Goal: Information Seeking & Learning: Learn about a topic

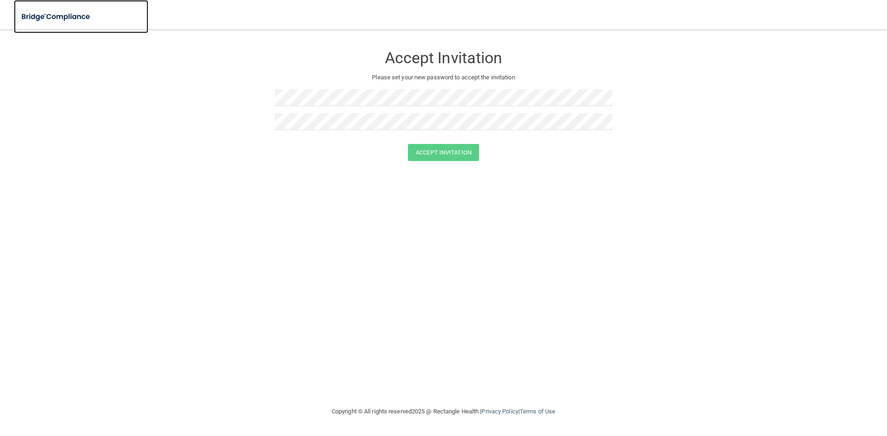
click at [76, 12] on img at bounding box center [56, 16] width 85 height 19
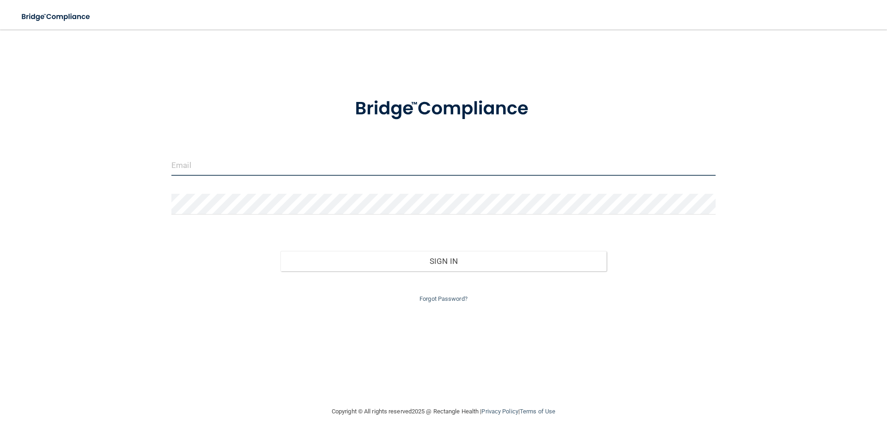
click at [249, 157] on input "email" at bounding box center [443, 165] width 544 height 21
type input "[EMAIL_ADDRESS][DOMAIN_NAME]"
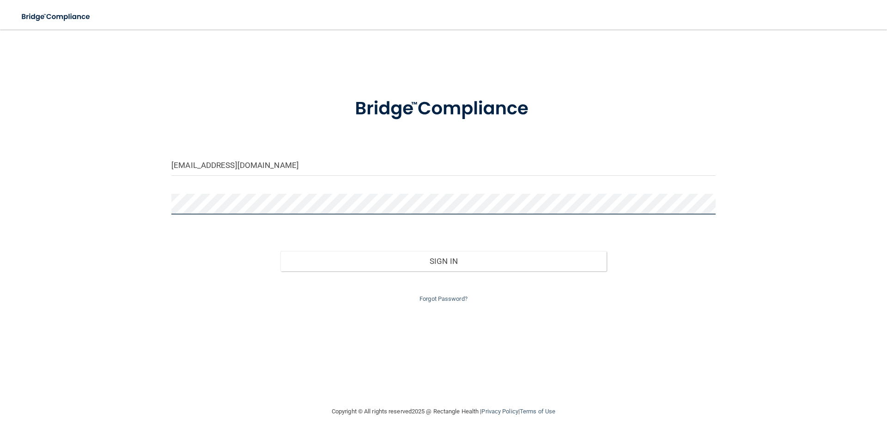
click at [280, 251] on button "Sign In" at bounding box center [443, 261] width 326 height 20
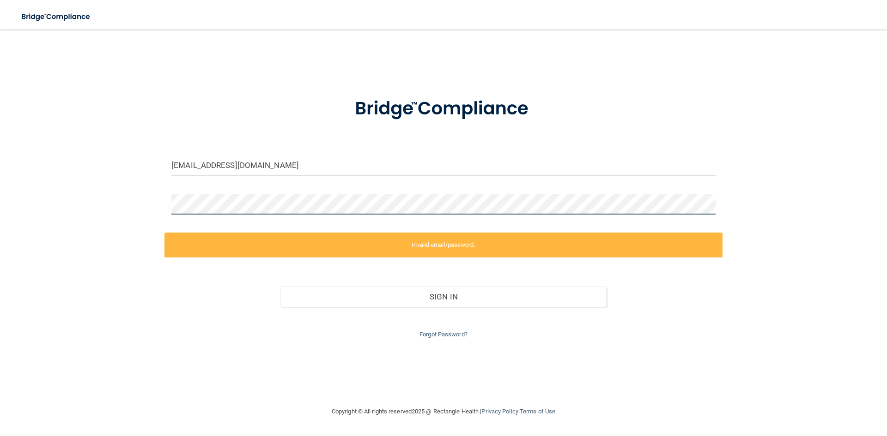
click at [142, 189] on div "teagan@bestmonumentdentist.com Invalid email/password. You don't have permissio…" at bounding box center [443, 218] width 850 height 358
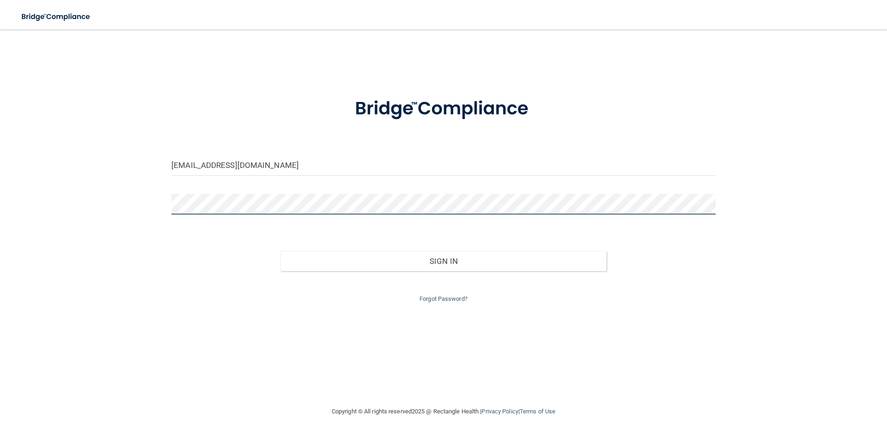
click at [280, 251] on button "Sign In" at bounding box center [443, 261] width 326 height 20
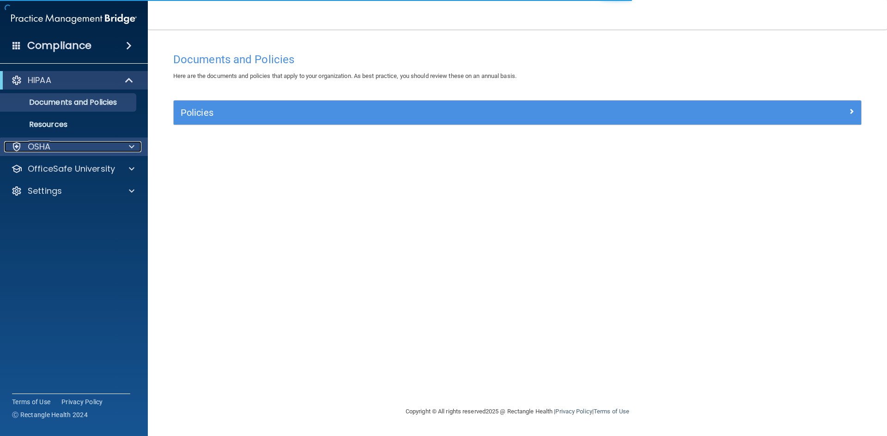
click at [124, 145] on div at bounding box center [130, 146] width 23 height 11
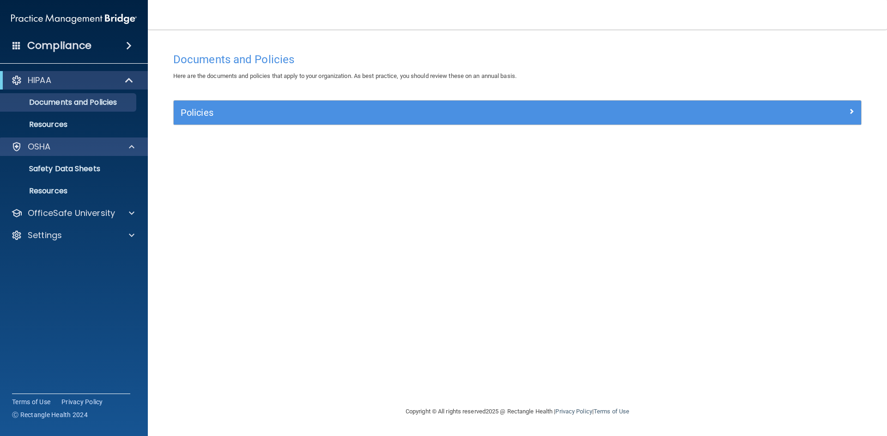
click at [75, 154] on div "OSHA" at bounding box center [74, 147] width 148 height 18
click at [75, 165] on p "Safety Data Sheets" at bounding box center [69, 168] width 126 height 9
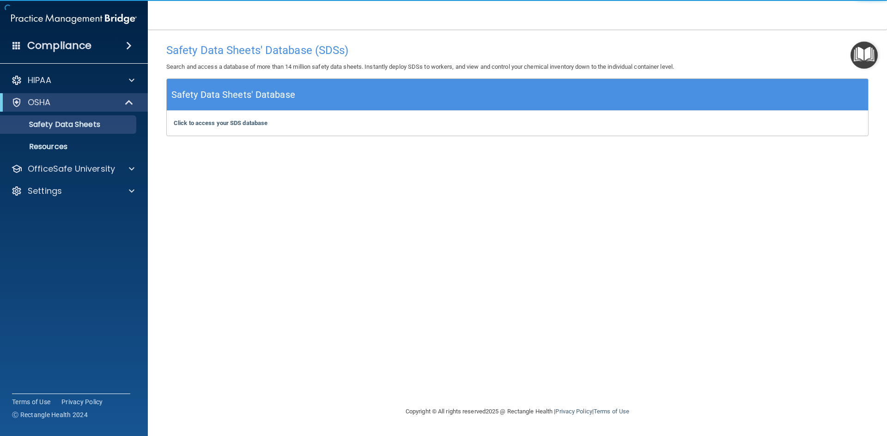
click at [272, 124] on div "Click to access your SDS database Click to access your SDS database" at bounding box center [517, 123] width 701 height 25
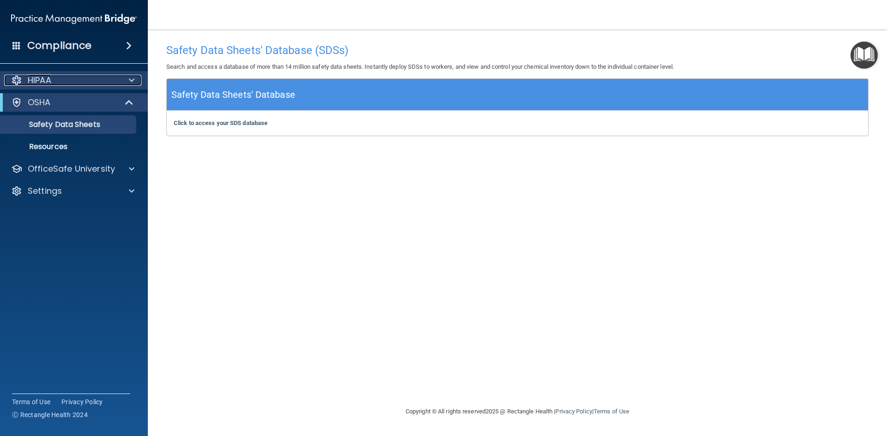
click at [105, 82] on div "HIPAA" at bounding box center [61, 80] width 115 height 11
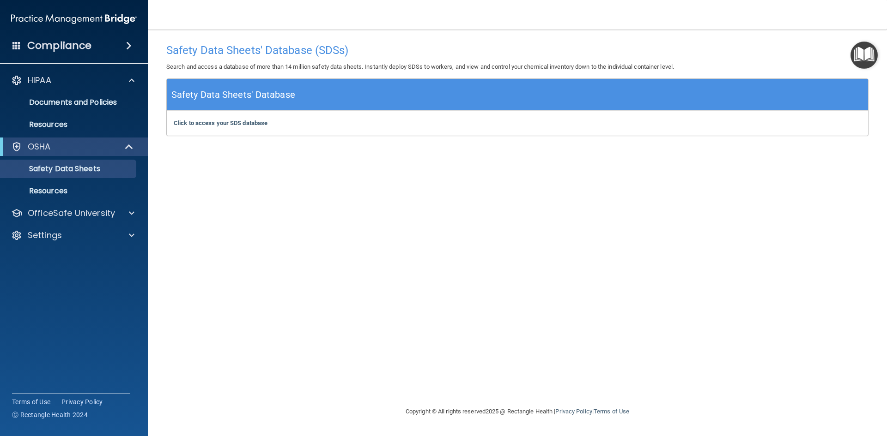
click at [127, 28] on div "Compliance" at bounding box center [73, 28] width 129 height 56
click at [126, 42] on span at bounding box center [129, 45] width 6 height 11
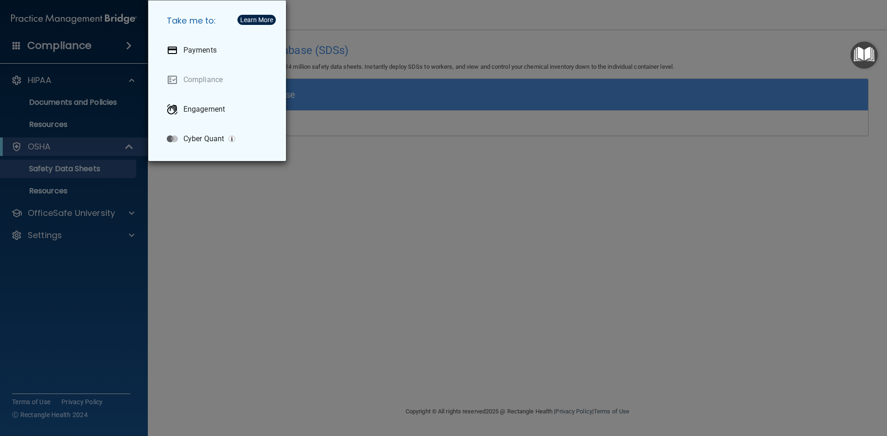
drag, startPoint x: 198, startPoint y: 187, endPoint x: 167, endPoint y: 175, distance: 33.6
click at [198, 187] on div "Take me to: Payments Compliance Engagement Cyber Quant" at bounding box center [443, 218] width 887 height 436
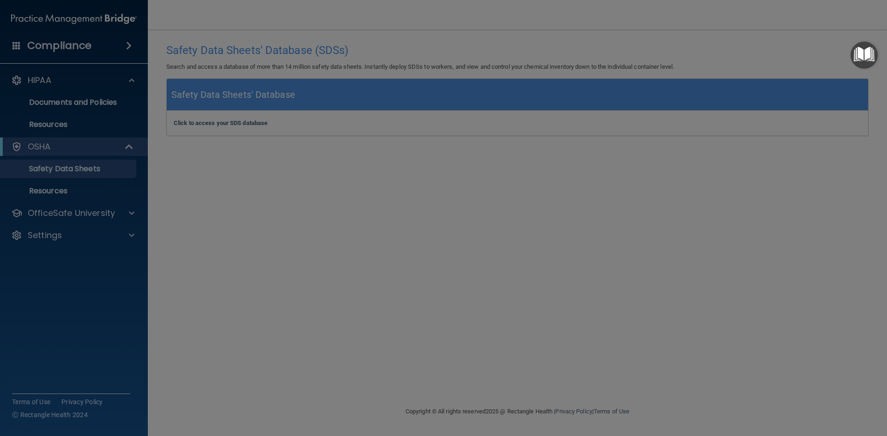
click at [127, 168] on div at bounding box center [443, 218] width 887 height 436
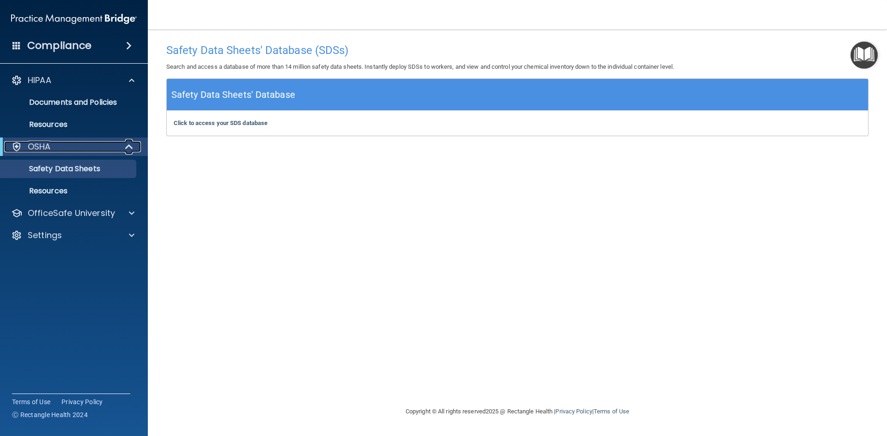
click at [93, 146] on div "OSHA" at bounding box center [61, 146] width 114 height 11
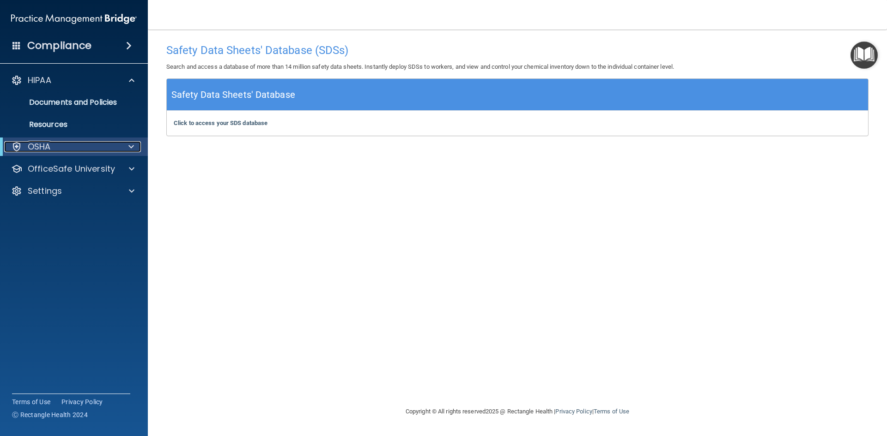
click at [93, 146] on div "OSHA" at bounding box center [61, 146] width 114 height 11
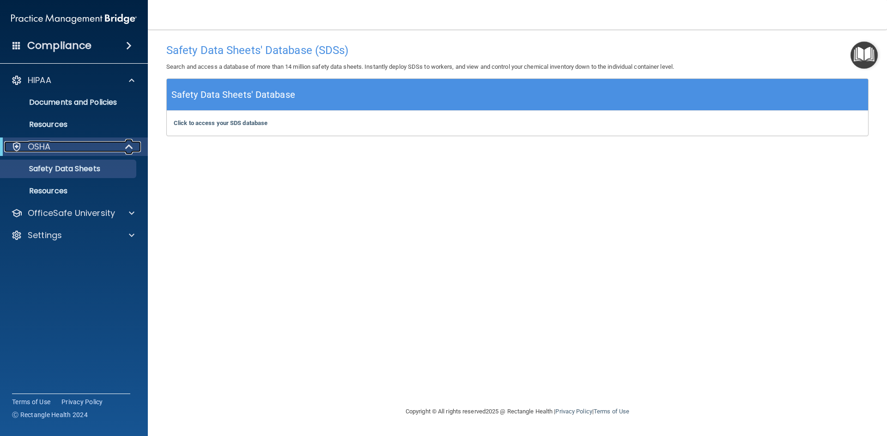
drag, startPoint x: 93, startPoint y: 146, endPoint x: 44, endPoint y: 146, distance: 48.9
click at [93, 146] on div "OSHA" at bounding box center [61, 146] width 114 height 11
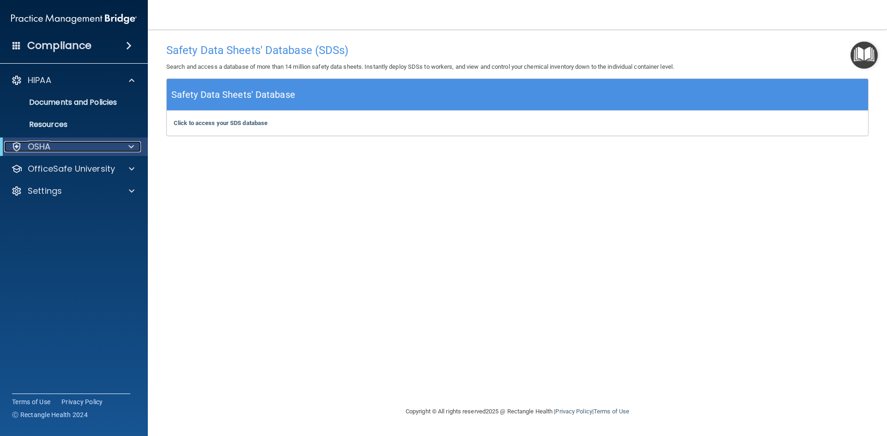
click at [38, 146] on p "OSHA" at bounding box center [39, 146] width 23 height 11
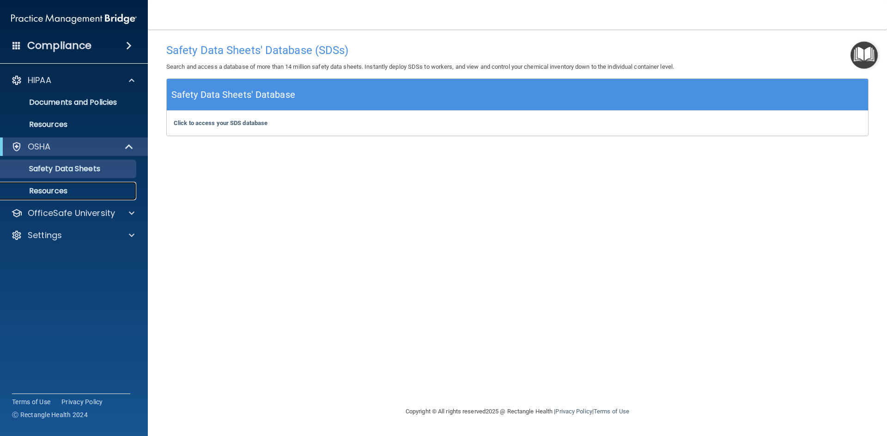
click at [65, 188] on p "Resources" at bounding box center [69, 191] width 126 height 9
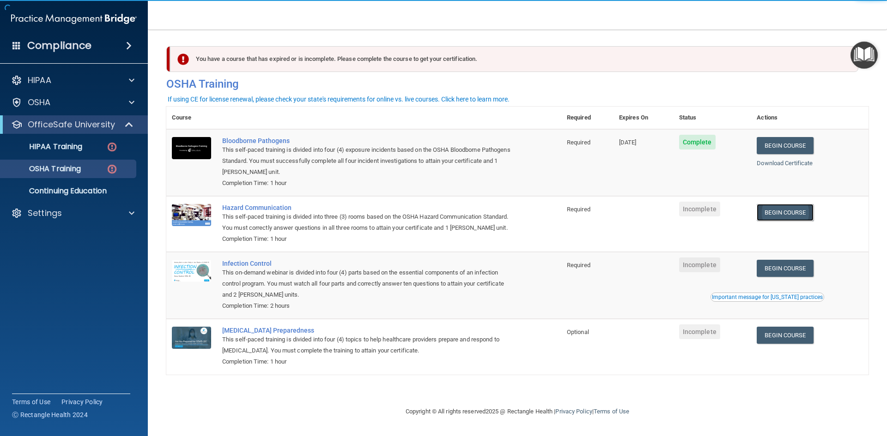
click at [794, 210] on link "Begin Course" at bounding box center [784, 212] width 56 height 17
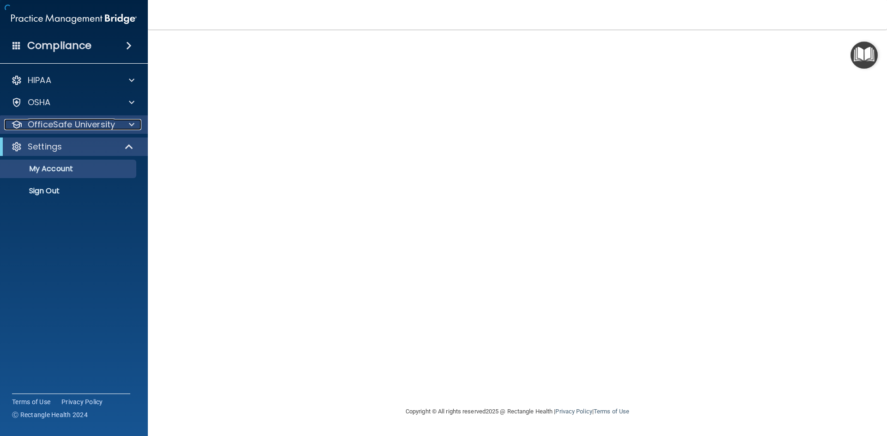
click at [105, 130] on p "OfficeSafe University" at bounding box center [71, 124] width 87 height 11
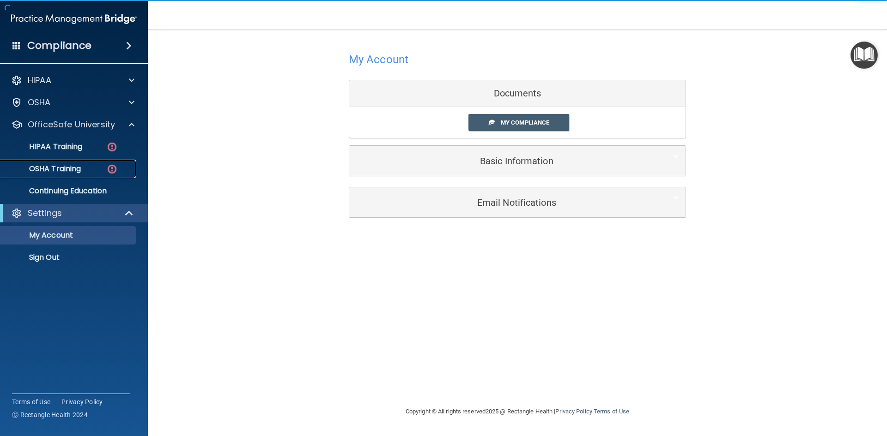
click at [112, 166] on img at bounding box center [112, 169] width 12 height 12
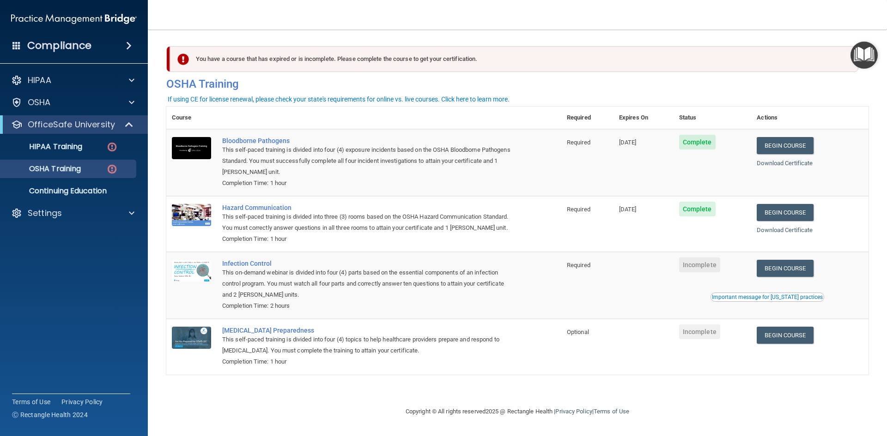
click at [812, 295] on button "Important message for [US_STATE] practices" at bounding box center [767, 297] width 114 height 9
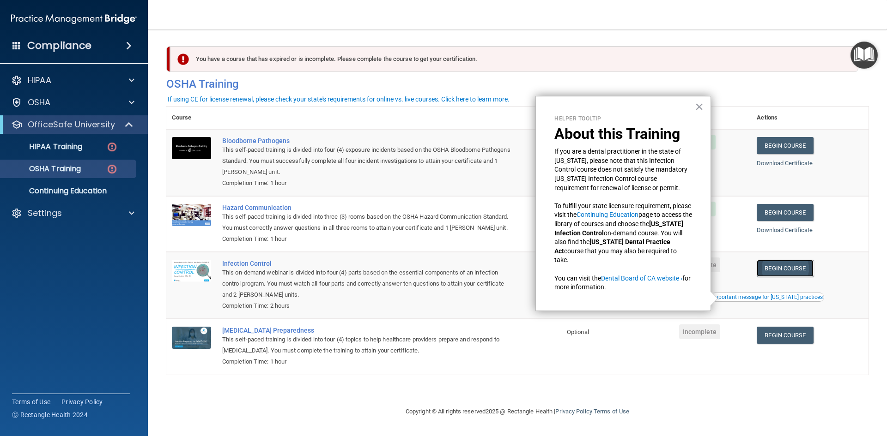
click at [787, 271] on link "Begin Course" at bounding box center [784, 268] width 56 height 17
click at [734, 273] on td "Incomplete" at bounding box center [712, 285] width 78 height 67
click at [787, 332] on link "Begin Course" at bounding box center [784, 335] width 56 height 17
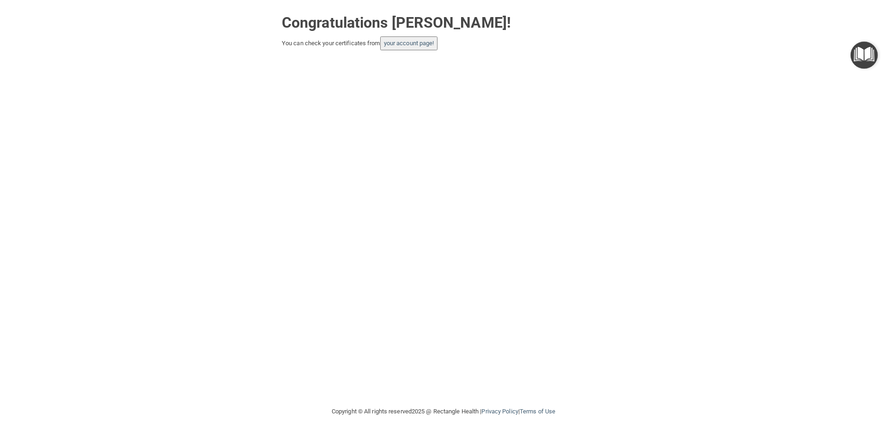
click at [459, 144] on div "Congratulations [PERSON_NAME]! You can check your certificates from your accoun…" at bounding box center [443, 203] width 850 height 388
click at [438, 50] on button "your account page!" at bounding box center [409, 43] width 58 height 14
click at [407, 36] on div "Congratulations Teagan Russell! You can check your certificates from your accou…" at bounding box center [443, 29] width 337 height 41
click at [412, 44] on link "your account page!" at bounding box center [409, 43] width 50 height 7
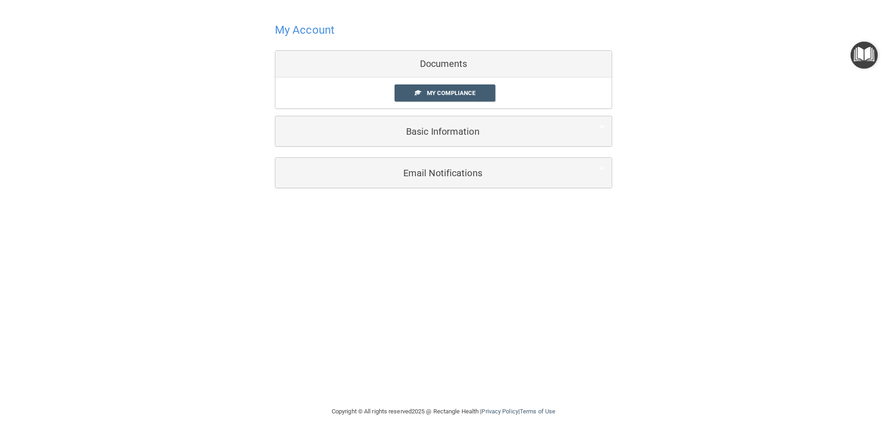
click at [258, 59] on div "My Account Documents My Compliance My Compliance My BAA Basic Information Full …" at bounding box center [443, 104] width 850 height 190
drag, startPoint x: 308, startPoint y: 24, endPoint x: 314, endPoint y: 27, distance: 6.4
click at [310, 25] on h4 "My Account" at bounding box center [305, 30] width 60 height 12
drag, startPoint x: 651, startPoint y: 9, endPoint x: 648, endPoint y: 1, distance: 8.5
click at [655, 8] on main "My Account Documents My Compliance My Compliance My BAA Basic Information Full …" at bounding box center [443, 218] width 887 height 436
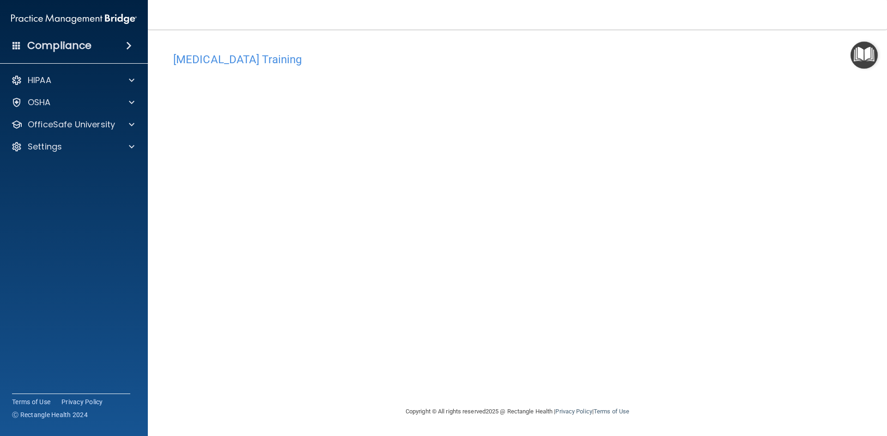
click at [667, 302] on div "[MEDICAL_DATA] Training This course doesn’t expire until . Are you sure you wan…" at bounding box center [517, 227] width 702 height 358
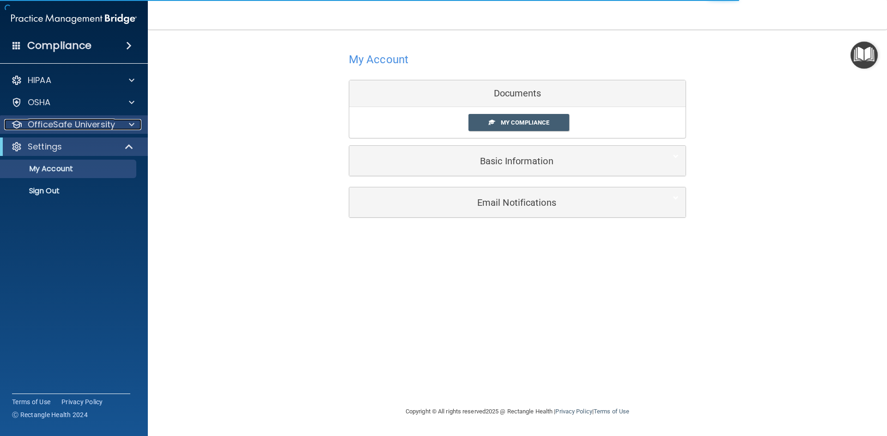
click at [98, 126] on p "OfficeSafe University" at bounding box center [71, 124] width 87 height 11
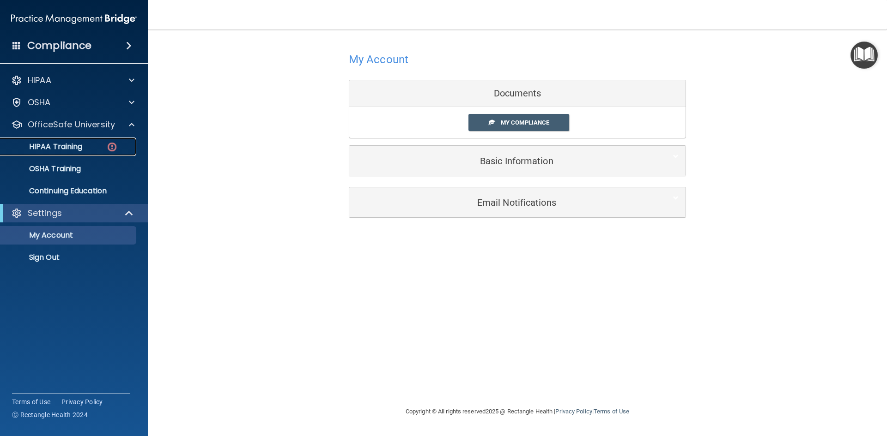
click at [94, 152] on link "HIPAA Training" at bounding box center [63, 147] width 145 height 18
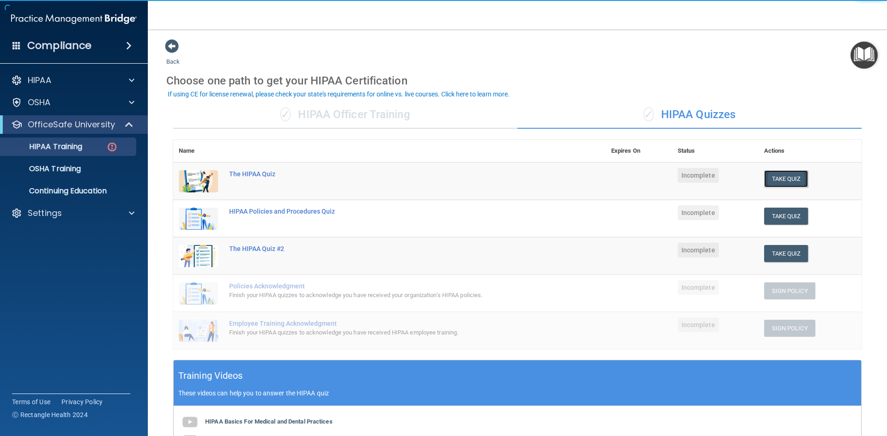
click at [783, 176] on button "Take Quiz" at bounding box center [786, 178] width 44 height 17
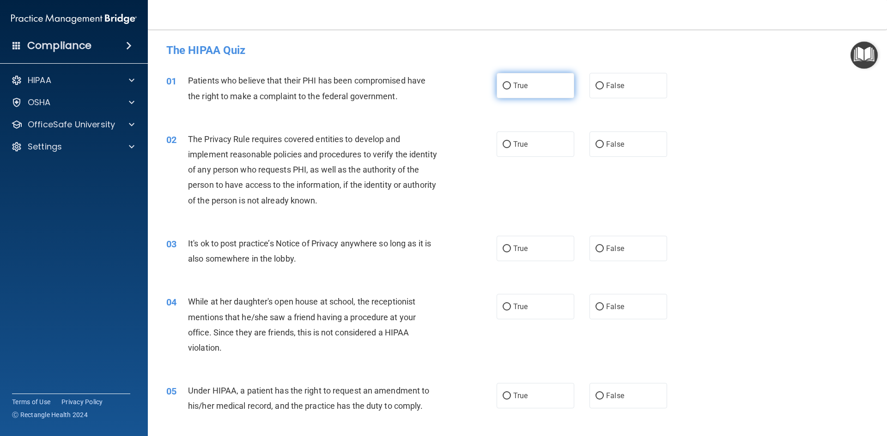
click at [535, 84] on label "True" at bounding box center [535, 85] width 78 height 25
click at [511, 84] on input "True" at bounding box center [506, 86] width 8 height 7
radio input "true"
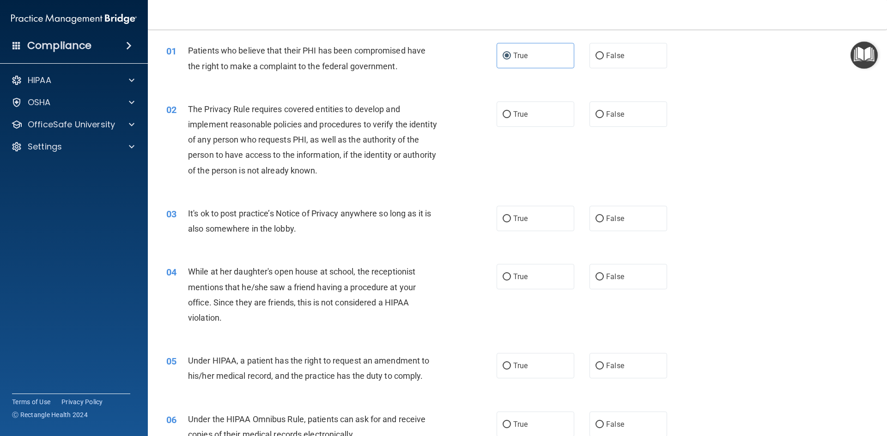
scroll to position [46, 0]
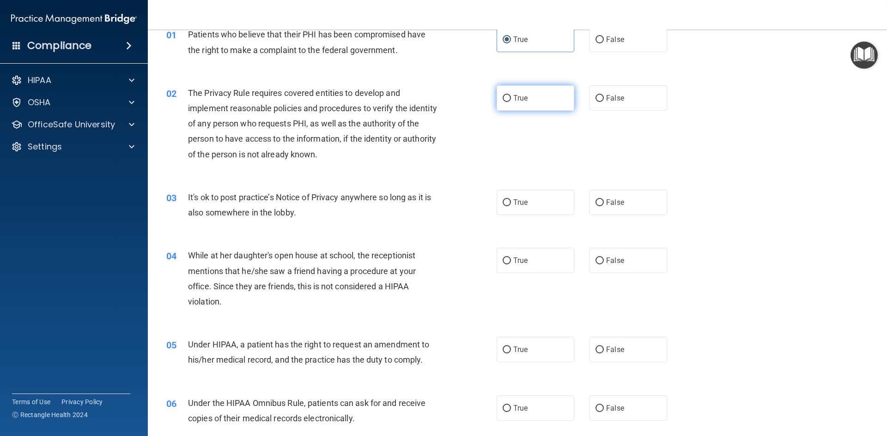
click at [526, 91] on label "True" at bounding box center [535, 97] width 78 height 25
click at [511, 95] on input "True" at bounding box center [506, 98] width 8 height 7
radio input "true"
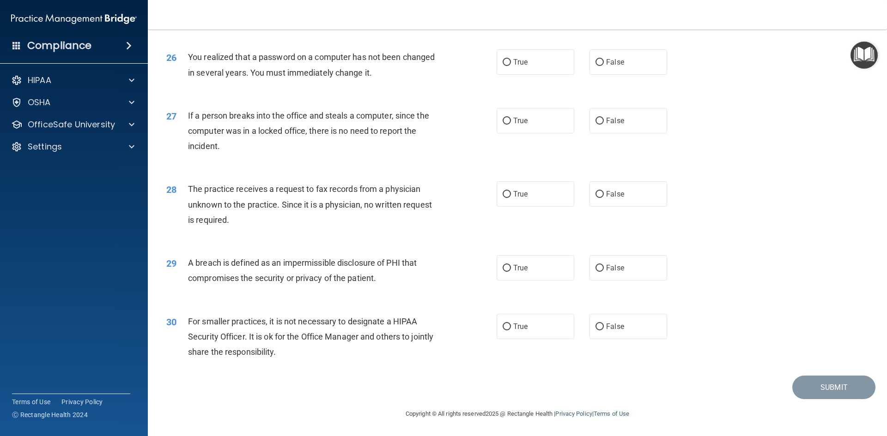
scroll to position [1749, 0]
click at [589, 335] on label "False" at bounding box center [628, 326] width 78 height 25
click at [595, 331] on input "False" at bounding box center [599, 327] width 8 height 7
radio input "true"
click at [619, 279] on label "False" at bounding box center [628, 267] width 78 height 25
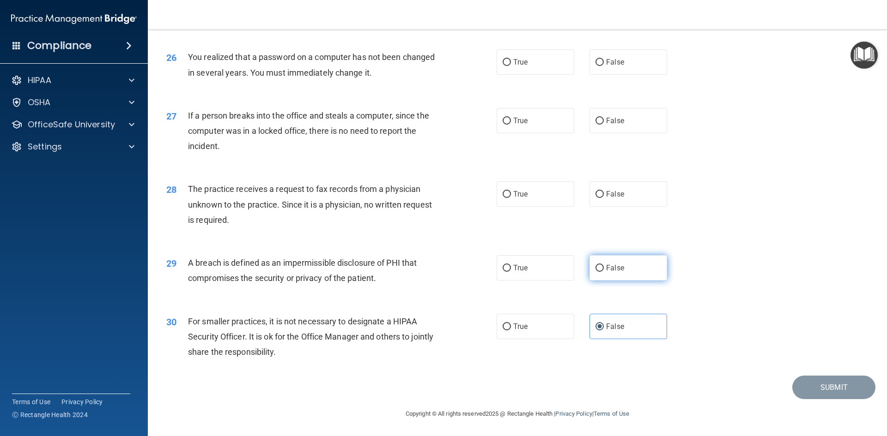
click at [604, 272] on input "False" at bounding box center [599, 268] width 8 height 7
radio input "true"
click at [555, 277] on label "True" at bounding box center [535, 267] width 78 height 25
click at [511, 272] on input "True" at bounding box center [506, 268] width 8 height 7
radio input "true"
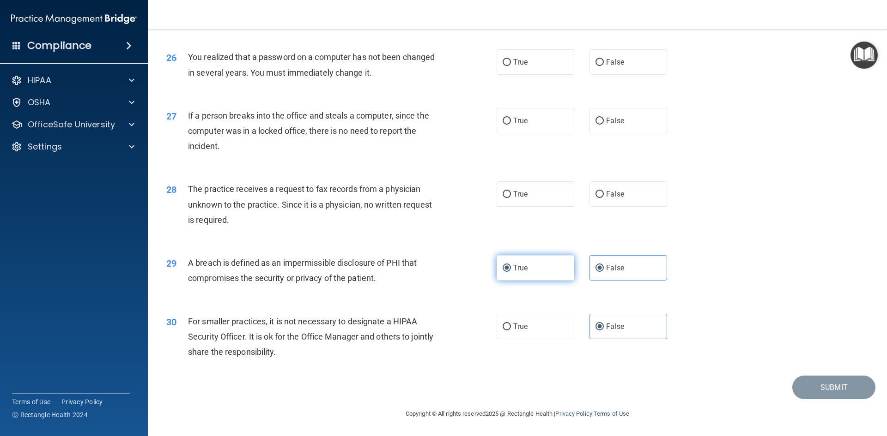
radio input "false"
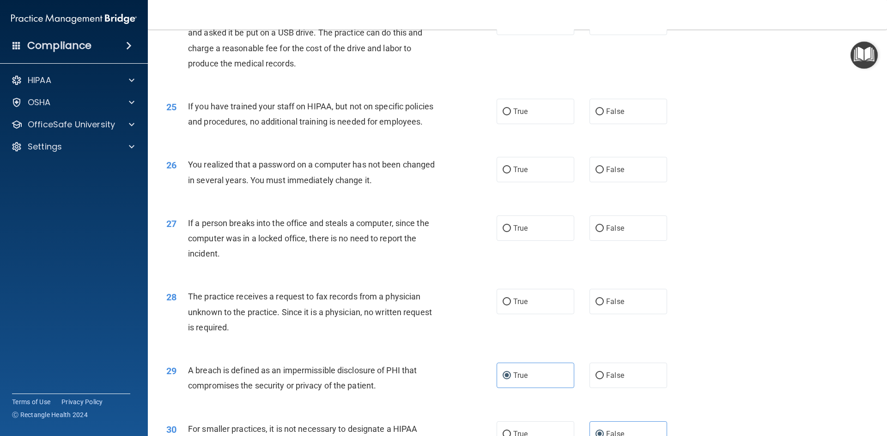
scroll to position [1611, 0]
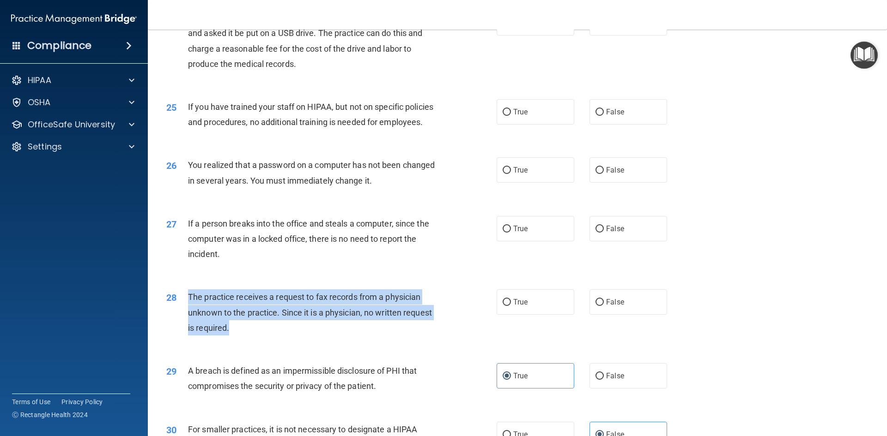
drag, startPoint x: 190, startPoint y: 326, endPoint x: 416, endPoint y: 363, distance: 229.3
click at [416, 336] on div "The practice receives a request to fax records from a physician unknown to the …" at bounding box center [317, 313] width 258 height 46
click at [399, 336] on div "The practice receives a request to fax records from a physician unknown to the …" at bounding box center [317, 313] width 258 height 46
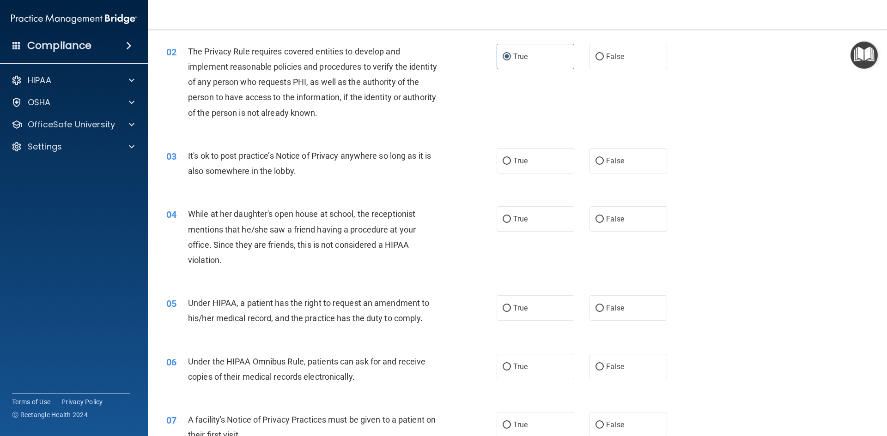
scroll to position [0, 0]
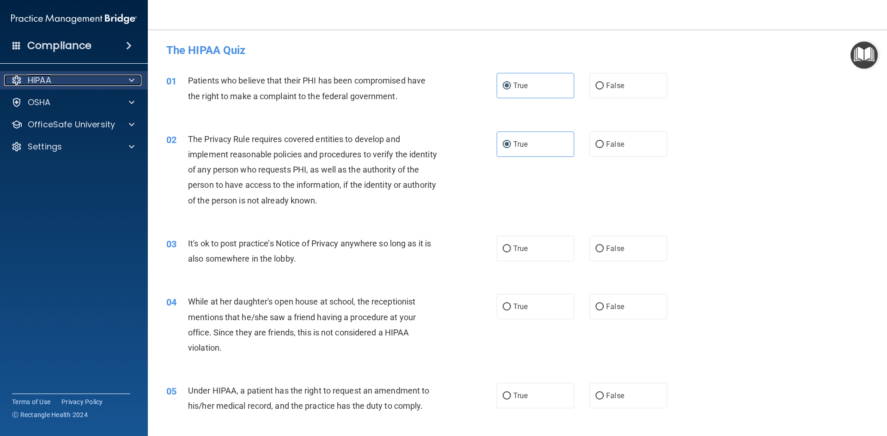
click at [131, 80] on span at bounding box center [132, 80] width 6 height 11
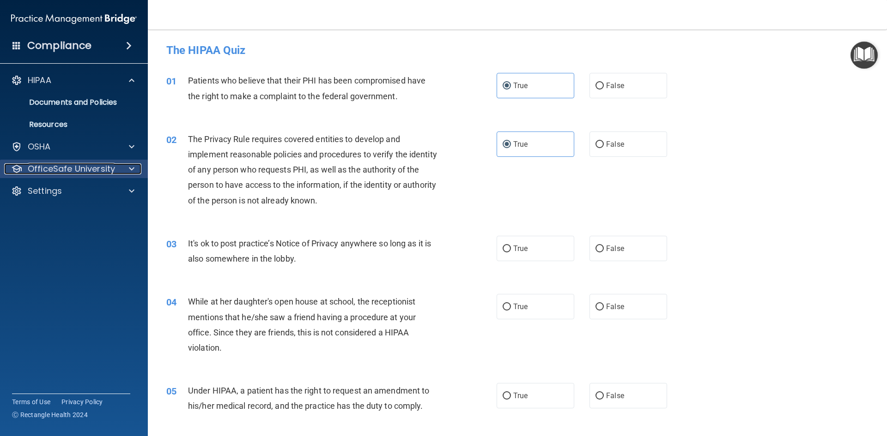
click at [122, 165] on div at bounding box center [130, 168] width 23 height 11
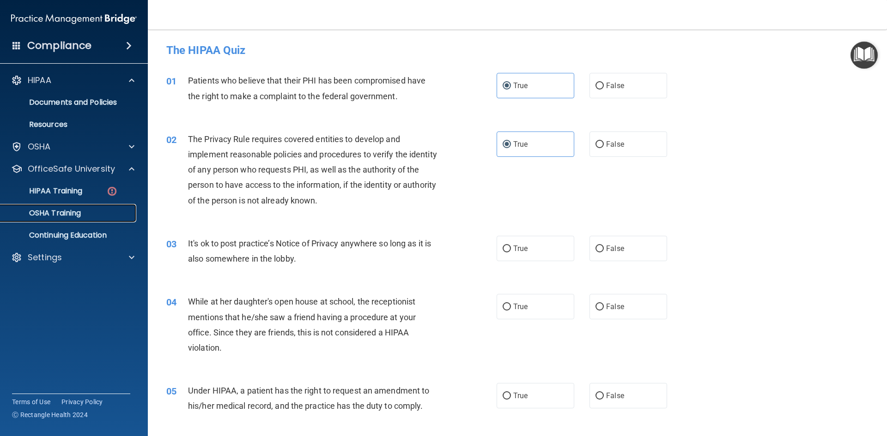
click at [78, 211] on p "OSHA Training" at bounding box center [43, 213] width 75 height 9
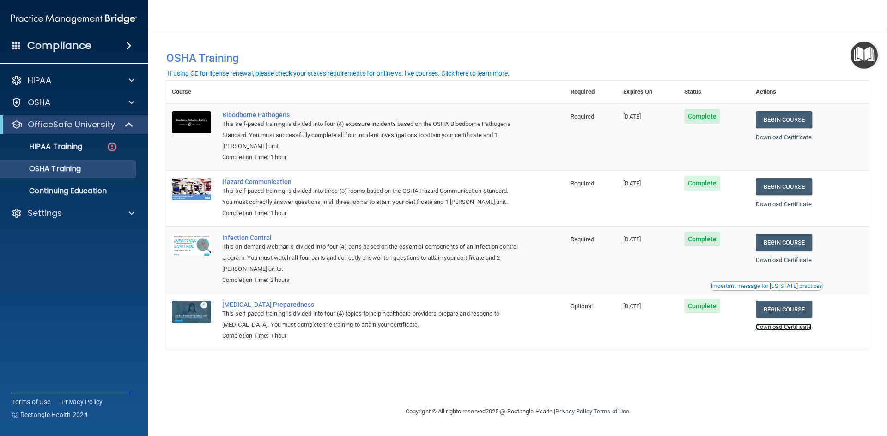
click at [799, 325] on link "Download Certificate" at bounding box center [783, 327] width 56 height 7
click at [89, 133] on div "OfficeSafe University" at bounding box center [74, 124] width 148 height 18
click at [98, 143] on div "HIPAA Training" at bounding box center [69, 146] width 126 height 9
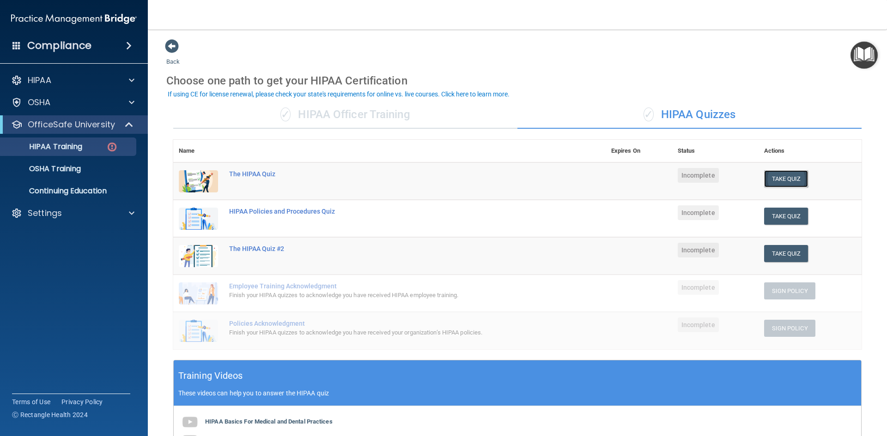
click at [786, 179] on button "Take Quiz" at bounding box center [786, 178] width 44 height 17
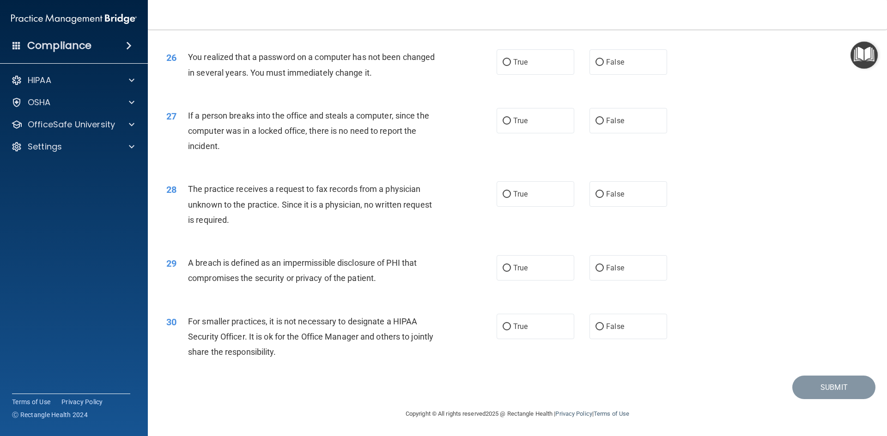
scroll to position [1749, 0]
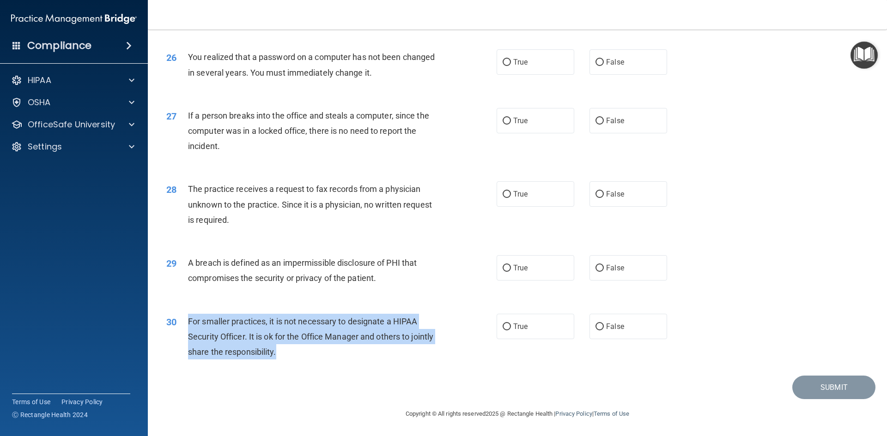
drag, startPoint x: 301, startPoint y: 346, endPoint x: 188, endPoint y: 322, distance: 115.7
click at [188, 322] on div "For smaller practices, it is not necessary to designate a HIPAA Security Office…" at bounding box center [317, 337] width 258 height 46
copy span "For smaller practices, it is not necessary to designate a HIPAA Security Office…"
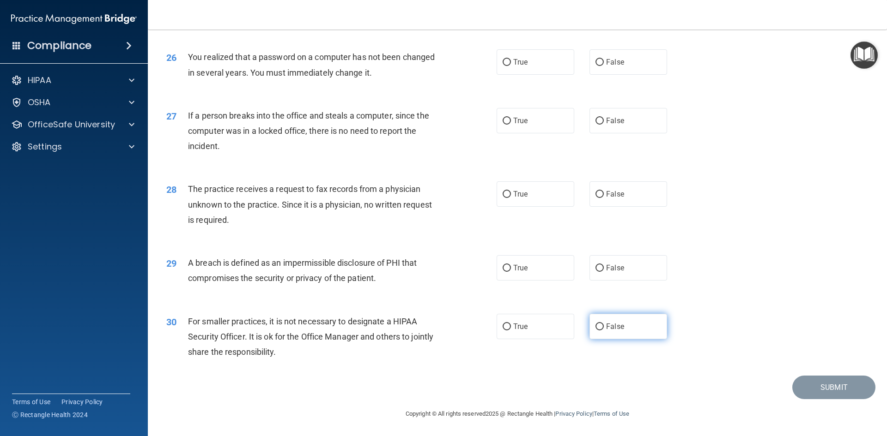
click at [643, 327] on label "False" at bounding box center [628, 326] width 78 height 25
click at [604, 327] on input "False" at bounding box center [599, 327] width 8 height 7
radio input "true"
drag, startPoint x: 369, startPoint y: 281, endPoint x: 387, endPoint y: 277, distance: 17.5
click at [371, 278] on div "A breach is defined as an impermissible disclosure of PHI that compromises the …" at bounding box center [317, 270] width 258 height 30
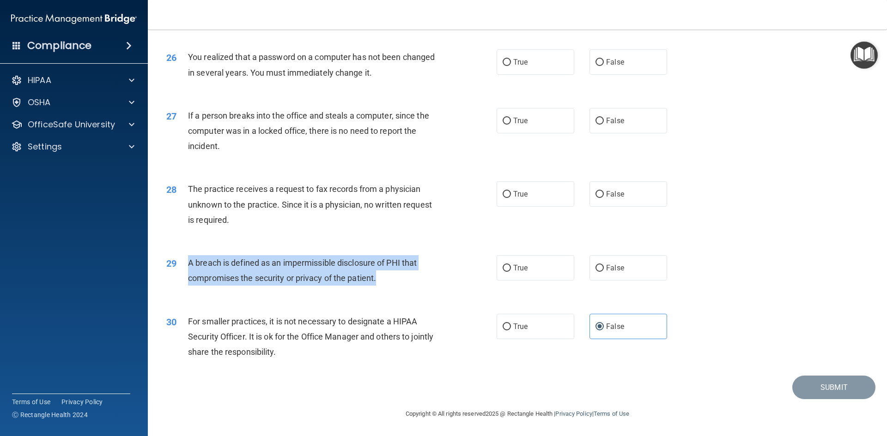
drag, startPoint x: 388, startPoint y: 277, endPoint x: 187, endPoint y: 261, distance: 202.4
click at [187, 262] on div "29 A breach is defined as an impermissible disclosure of PHI that compromises t…" at bounding box center [331, 272] width 358 height 35
copy div "A breach is defined as an impermissible disclosure of PHI that compromises the …"
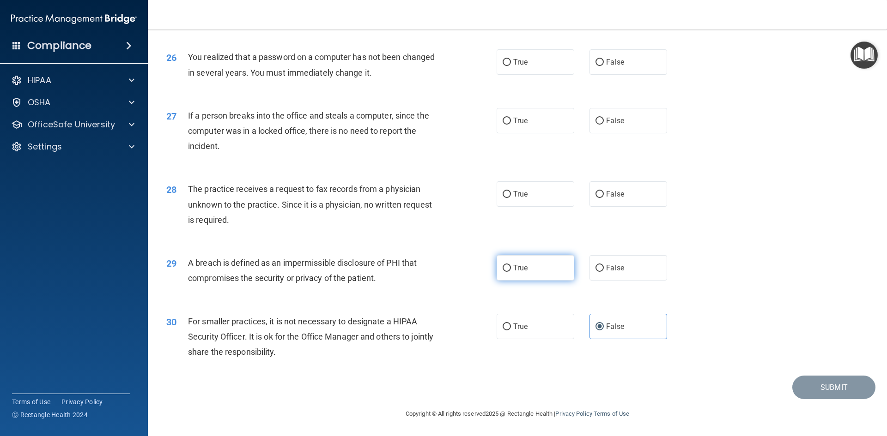
click at [513, 264] on span "True" at bounding box center [520, 268] width 14 height 9
click at [511, 265] on input "True" at bounding box center [506, 268] width 8 height 7
radio input "true"
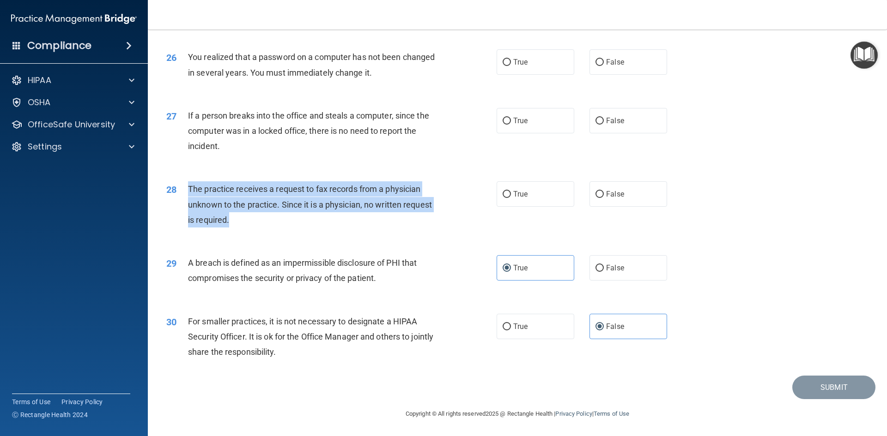
drag, startPoint x: 237, startPoint y: 224, endPoint x: 187, endPoint y: 192, distance: 59.7
click at [187, 192] on div "28 The practice receives a request to fax records from a physician unknown to t…" at bounding box center [331, 206] width 358 height 51
copy div "The practice receives a request to fax records from a physician unknown to the …"
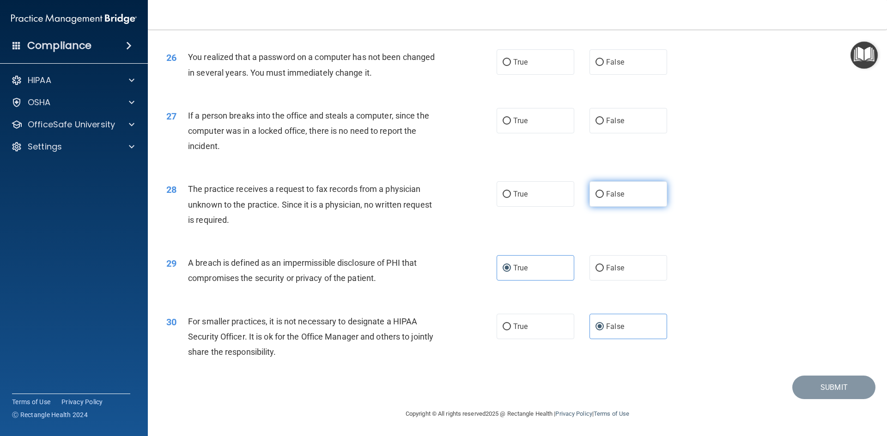
click at [606, 196] on span "False" at bounding box center [615, 194] width 18 height 9
click at [602, 196] on input "False" at bounding box center [599, 194] width 8 height 7
radio input "true"
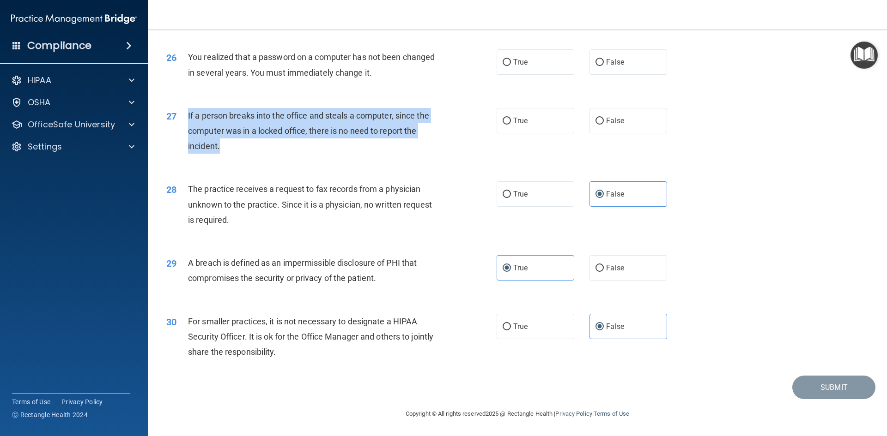
drag, startPoint x: 191, startPoint y: 151, endPoint x: 189, endPoint y: 111, distance: 40.2
click at [189, 111] on div "If a person breaks into the office and steals a computer, since the computer wa…" at bounding box center [317, 131] width 258 height 46
click at [271, 150] on div "If a person breaks into the office and steals a computer, since the computer wa…" at bounding box center [317, 131] width 258 height 46
drag, startPoint x: 229, startPoint y: 149, endPoint x: 197, endPoint y: 113, distance: 47.4
click at [188, 115] on div "If a person breaks into the office and steals a computer, since the computer wa…" at bounding box center [317, 131] width 258 height 46
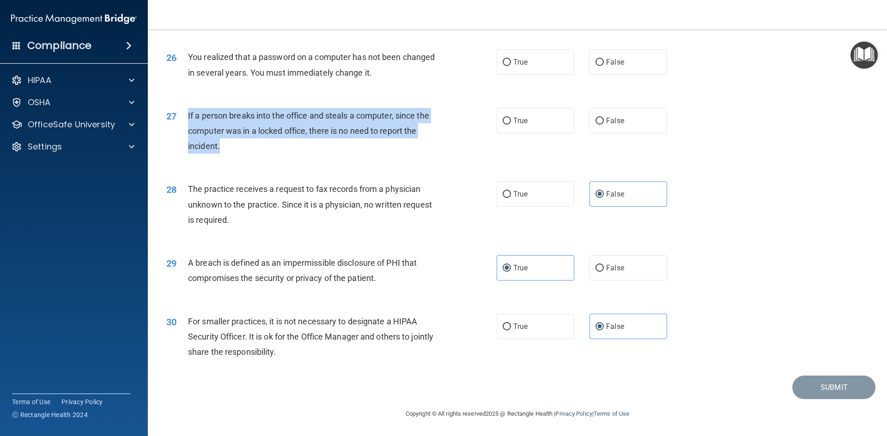
copy span "If a person breaks into the office and steals a computer, since the computer wa…"
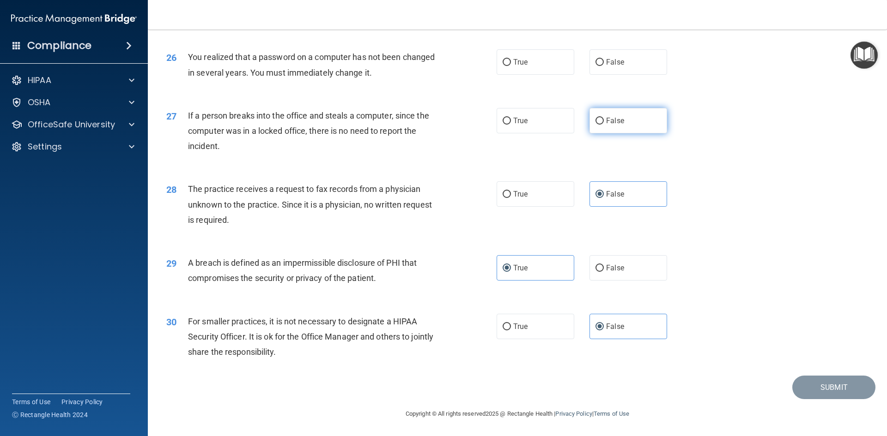
click at [613, 119] on span "False" at bounding box center [615, 120] width 18 height 9
click at [604, 119] on input "False" at bounding box center [599, 121] width 8 height 7
radio input "true"
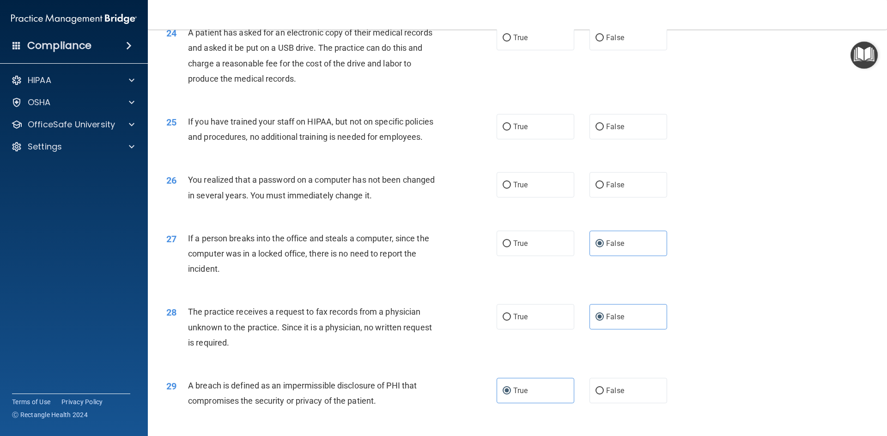
scroll to position [1565, 0]
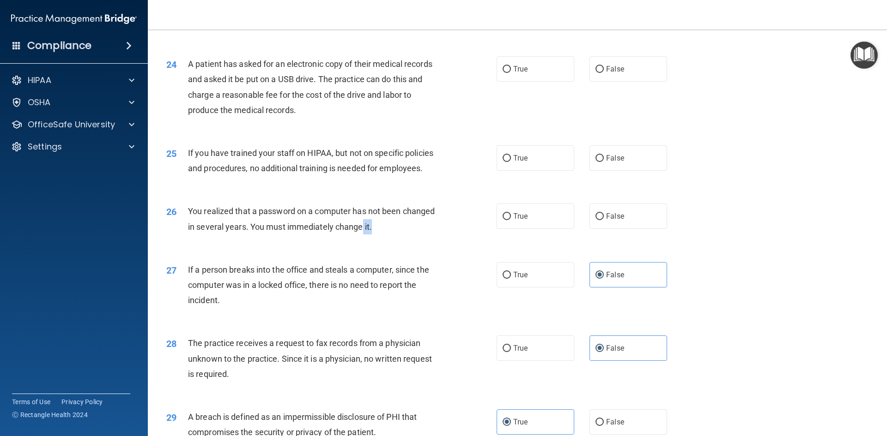
drag, startPoint x: 363, startPoint y: 257, endPoint x: 373, endPoint y: 258, distance: 9.3
click at [373, 234] on div "You realized that a password on a computer has not been changed in several year…" at bounding box center [317, 219] width 258 height 30
click at [387, 234] on div "You realized that a password on a computer has not been changed in several year…" at bounding box center [317, 219] width 258 height 30
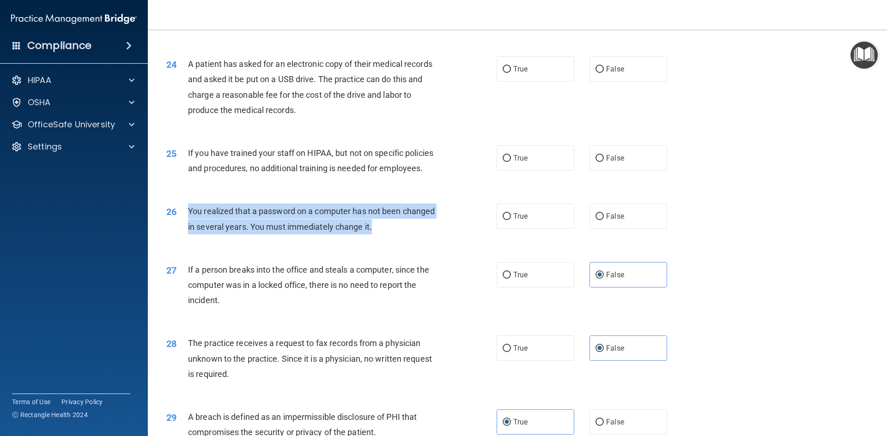
drag, startPoint x: 383, startPoint y: 254, endPoint x: 184, endPoint y: 241, distance: 199.9
click at [184, 239] on div "26 You realized that a password on a computer has not been changed in several y…" at bounding box center [331, 221] width 358 height 35
copy div "You realized that a password on a computer has not been changed in several year…"
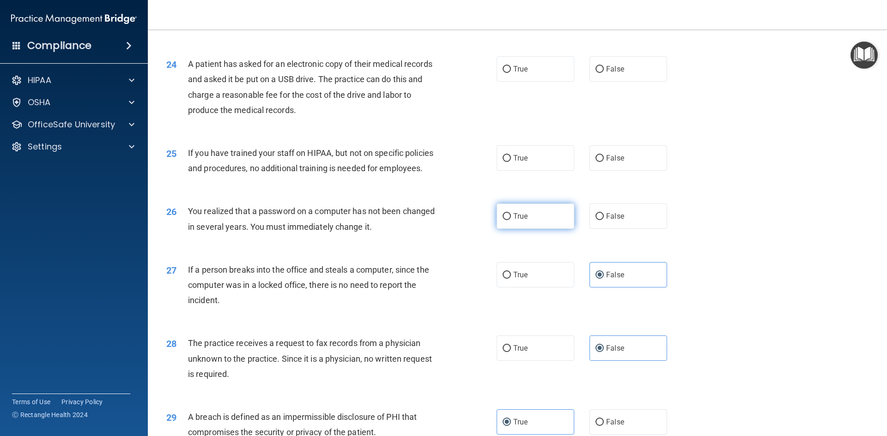
click at [531, 229] on label "True" at bounding box center [535, 216] width 78 height 25
click at [511, 220] on input "True" at bounding box center [506, 216] width 8 height 7
radio input "true"
